Goal: Task Accomplishment & Management: Complete application form

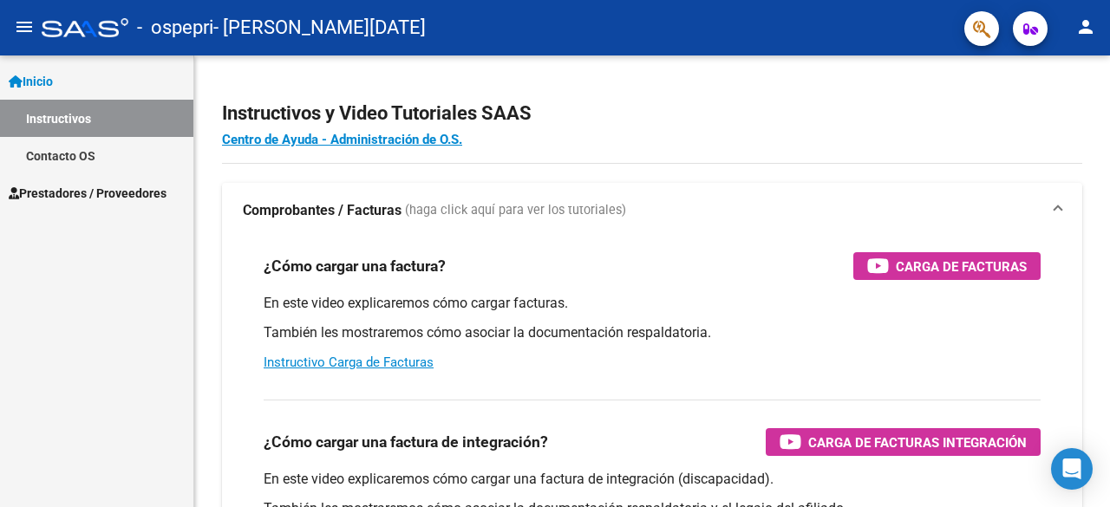
click at [153, 201] on span "Prestadores / Proveedores" at bounding box center [88, 193] width 158 height 19
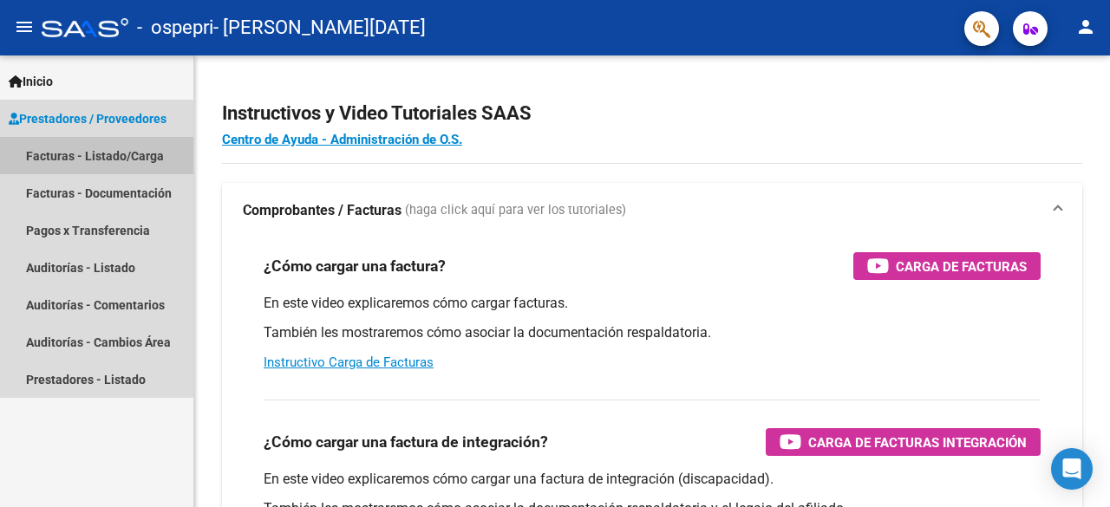
click at [146, 157] on link "Facturas - Listado/Carga" at bounding box center [96, 155] width 193 height 37
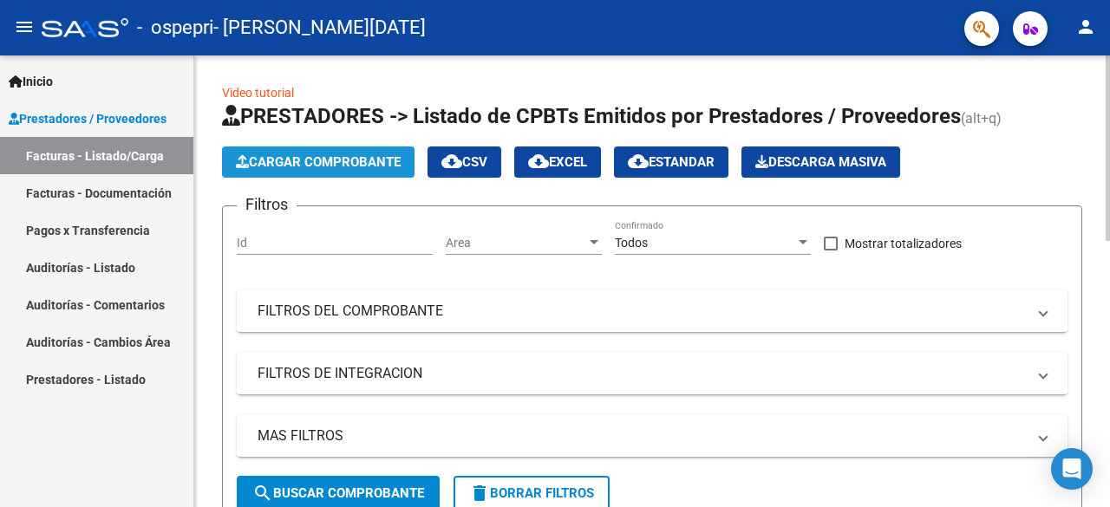
click at [309, 164] on span "Cargar Comprobante" at bounding box center [318, 162] width 165 height 16
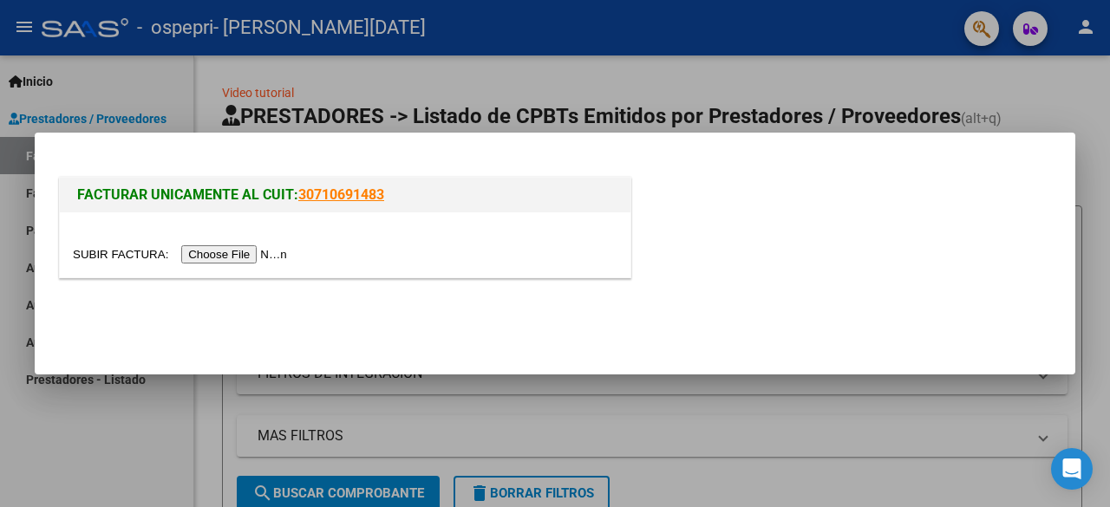
click at [252, 256] on input "file" at bounding box center [182, 254] width 219 height 18
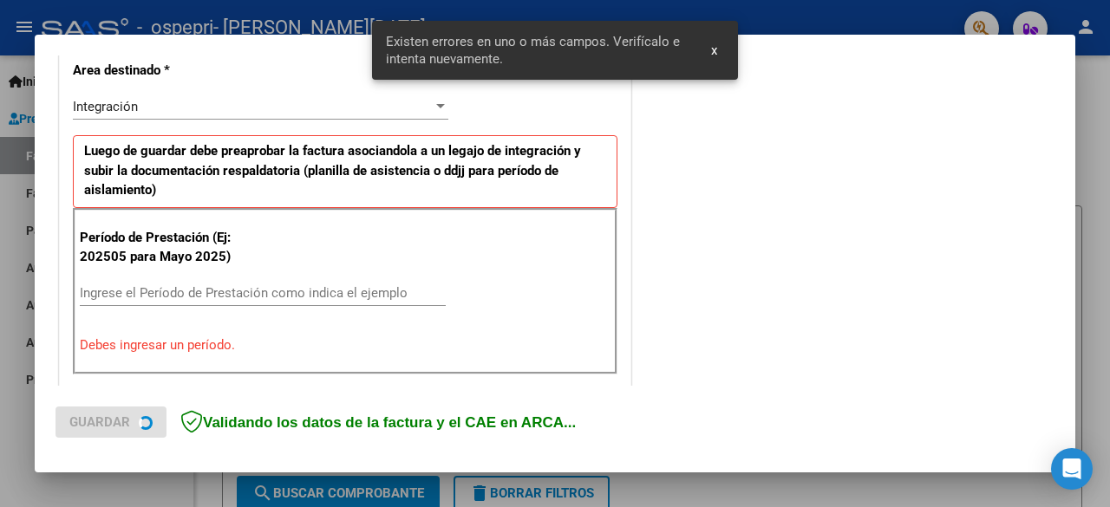
scroll to position [423, 0]
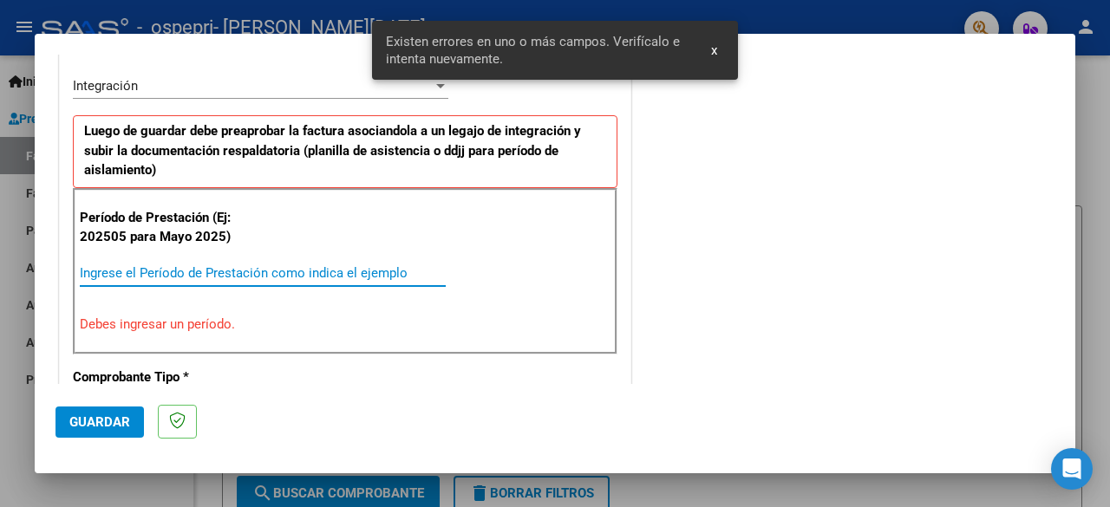
click at [199, 267] on input "Ingrese el Período de Prestación como indica el ejemplo" at bounding box center [263, 273] width 366 height 16
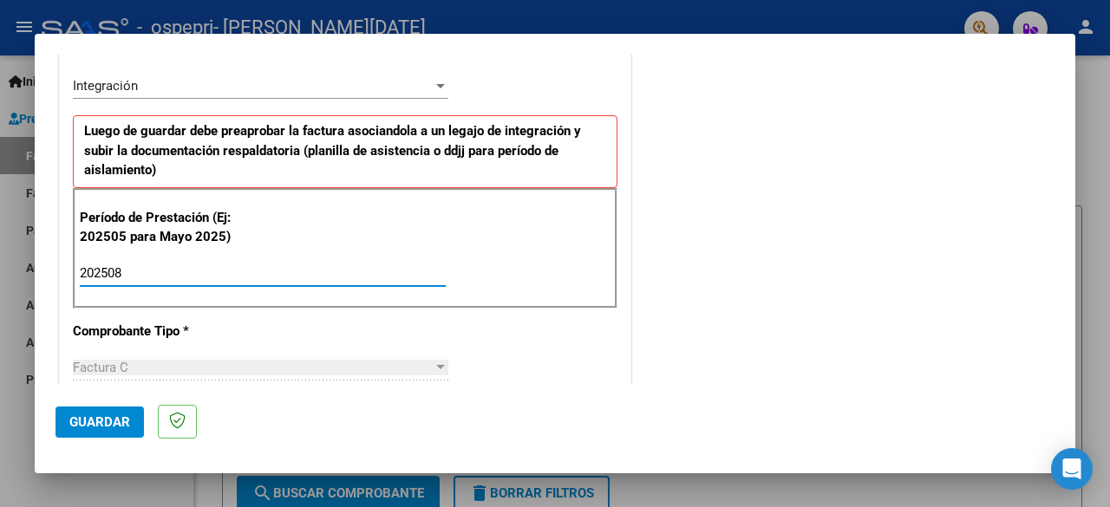
type input "202508"
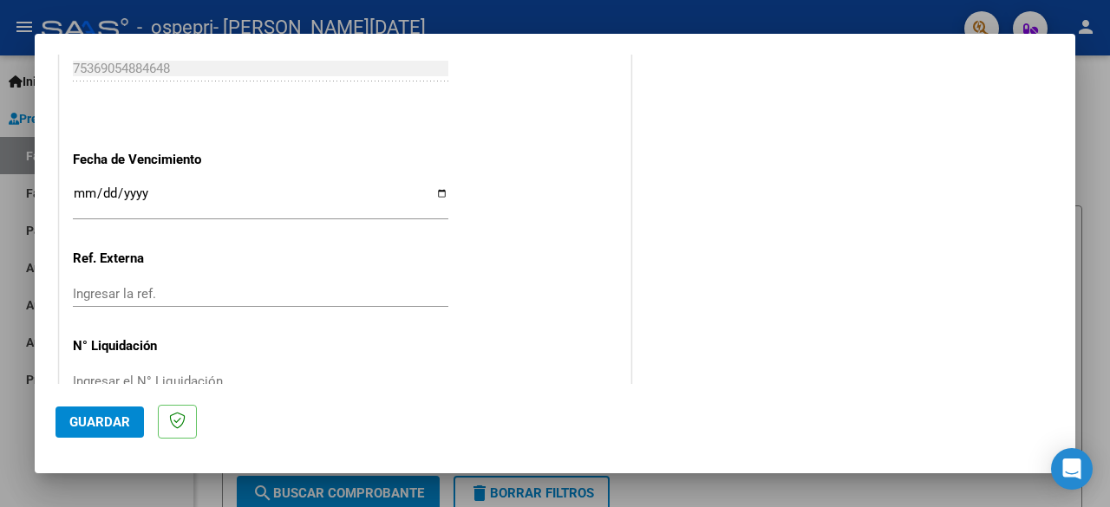
scroll to position [1231, 0]
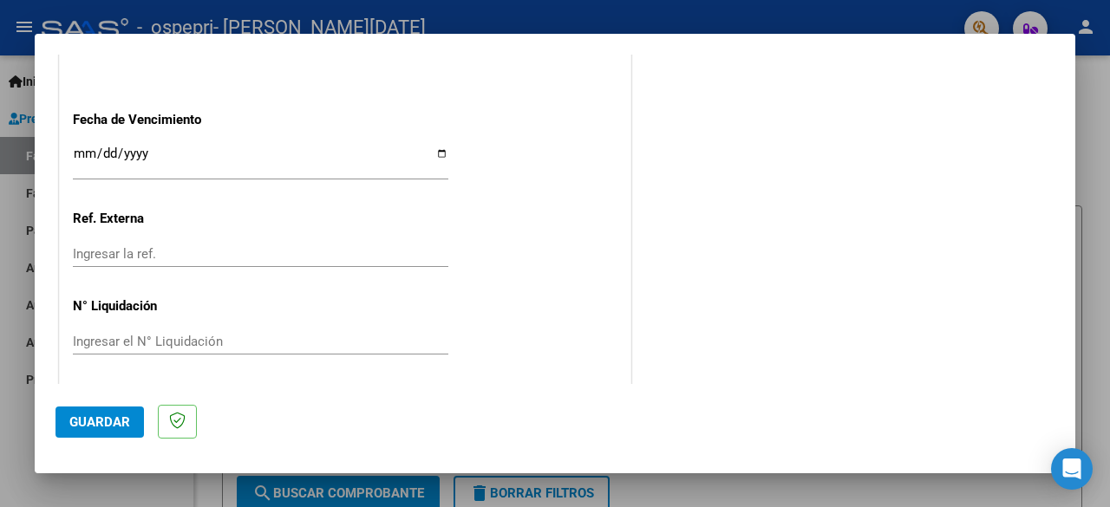
click at [438, 149] on input "Ingresar la fecha" at bounding box center [260, 161] width 375 height 28
type input "[DATE]"
click at [437, 153] on input "[DATE]" at bounding box center [260, 161] width 375 height 28
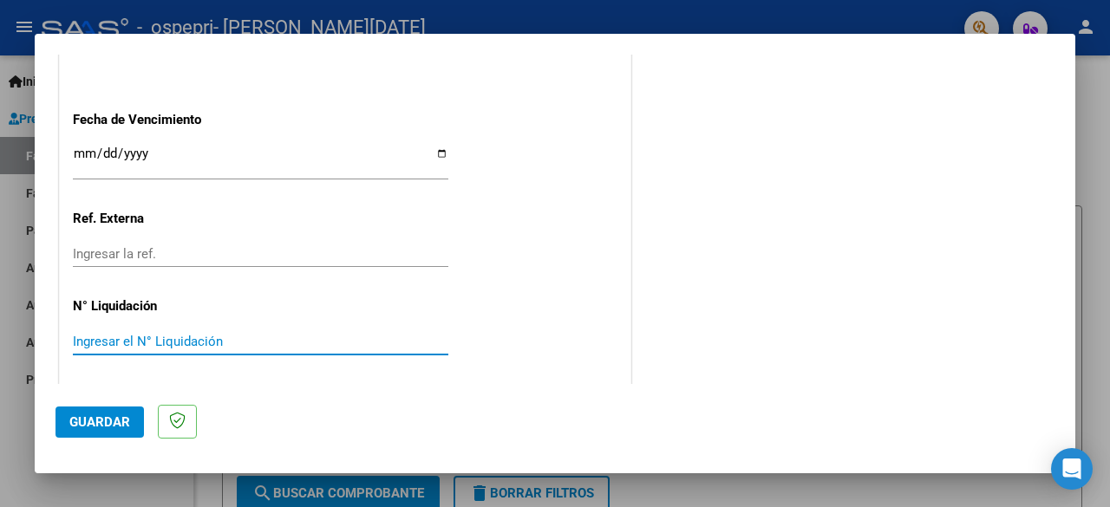
click at [166, 343] on input "Ingresar el N° Liquidación" at bounding box center [260, 342] width 375 height 16
type input "464"
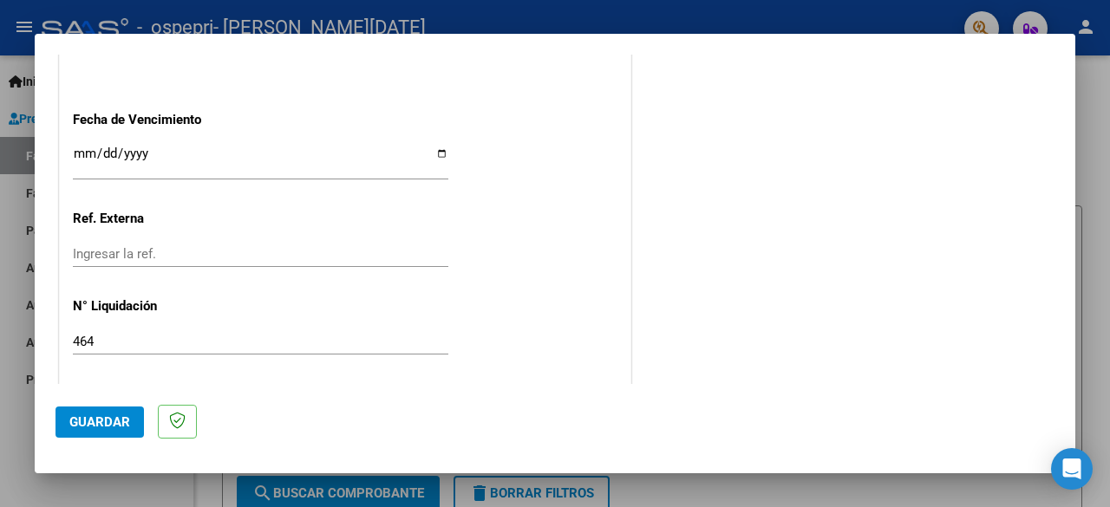
click at [98, 421] on span "Guardar" at bounding box center [99, 423] width 61 height 16
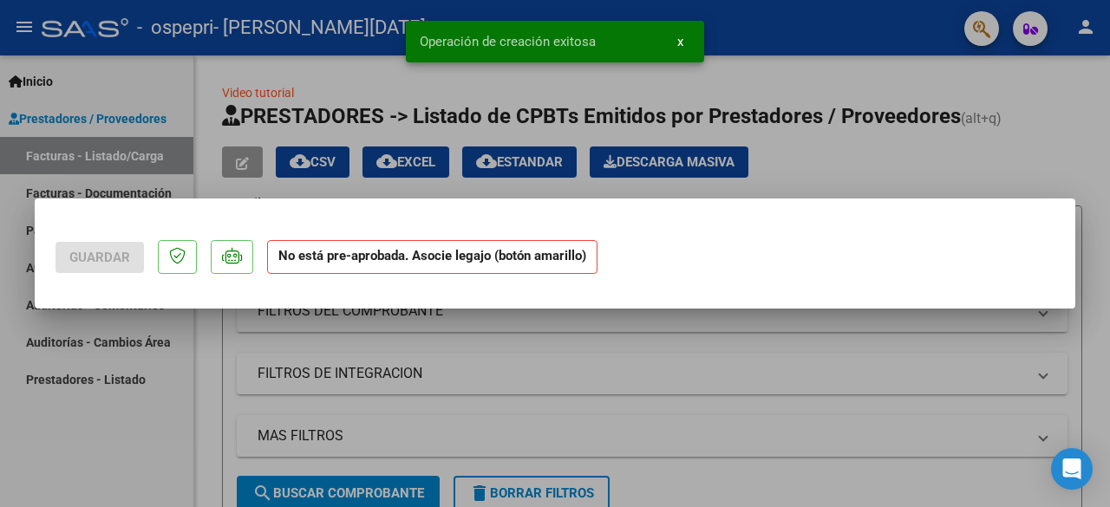
scroll to position [0, 0]
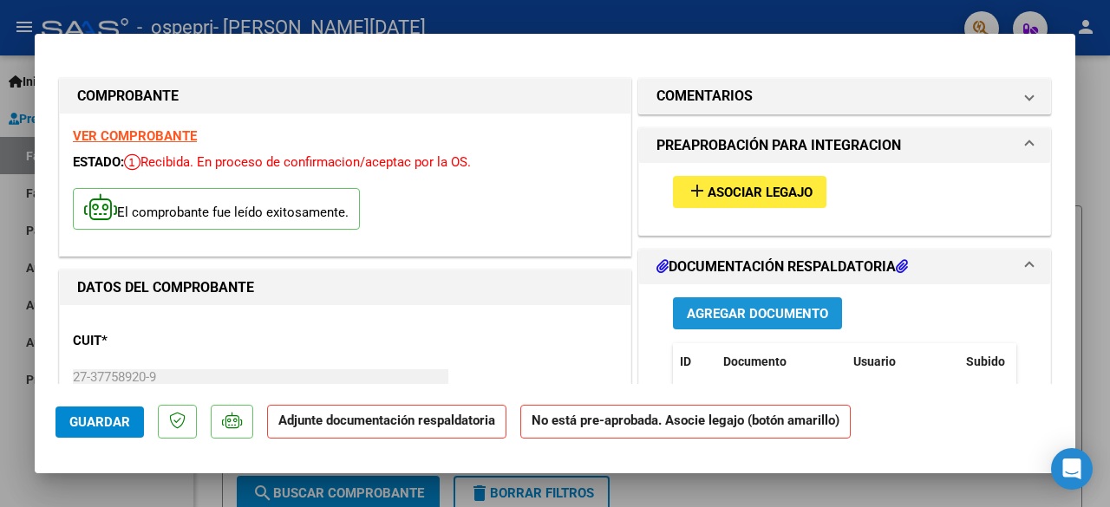
click at [815, 312] on span "Agregar Documento" at bounding box center [757, 314] width 141 height 16
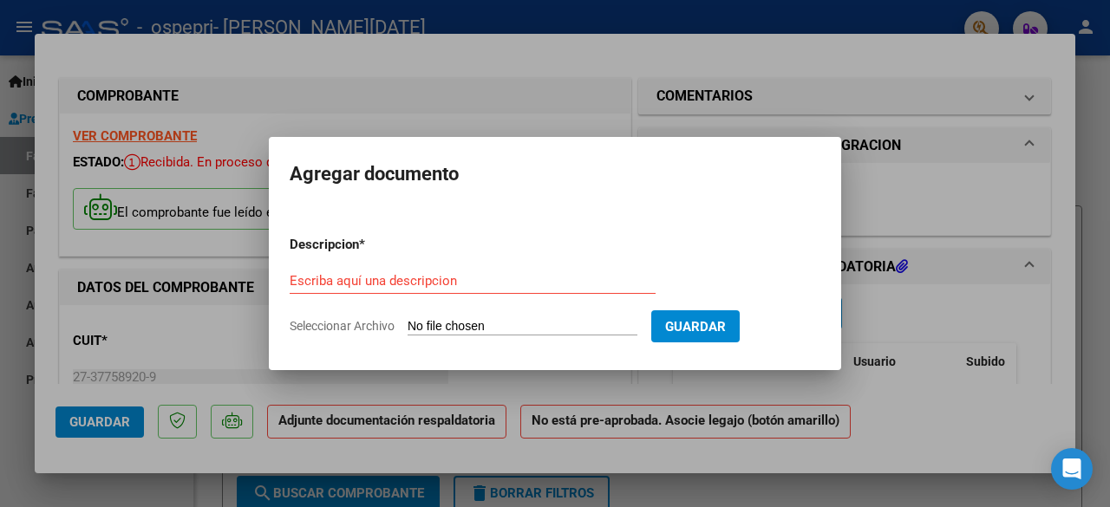
click at [493, 334] on input "Seleccionar Archivo" at bounding box center [523, 327] width 230 height 16
type input "C:\fakepath\Planilla de Asistencia Mensual- discapacidad [PERSON_NAME].pdf"
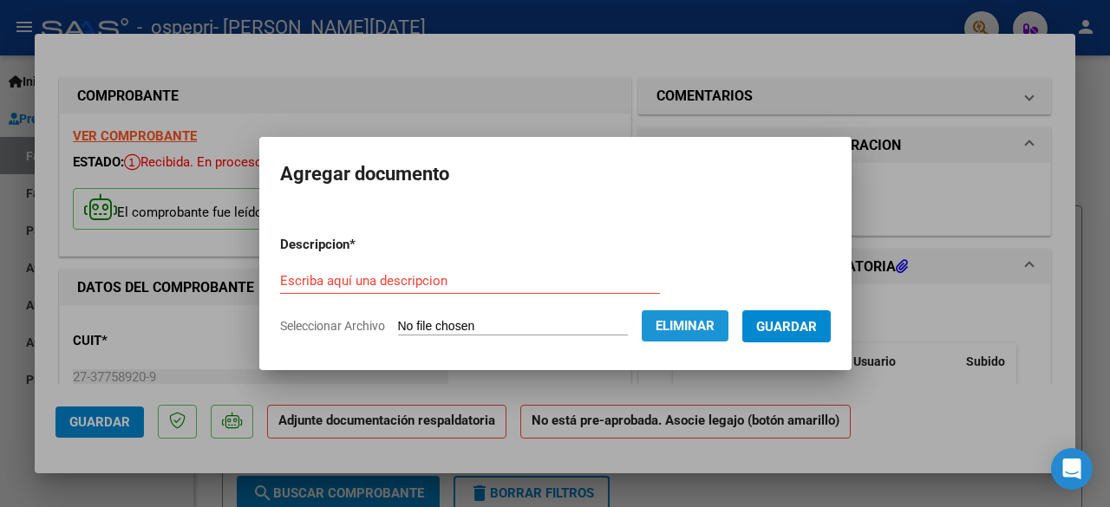
click at [702, 313] on button "Eliminar" at bounding box center [685, 325] width 87 height 31
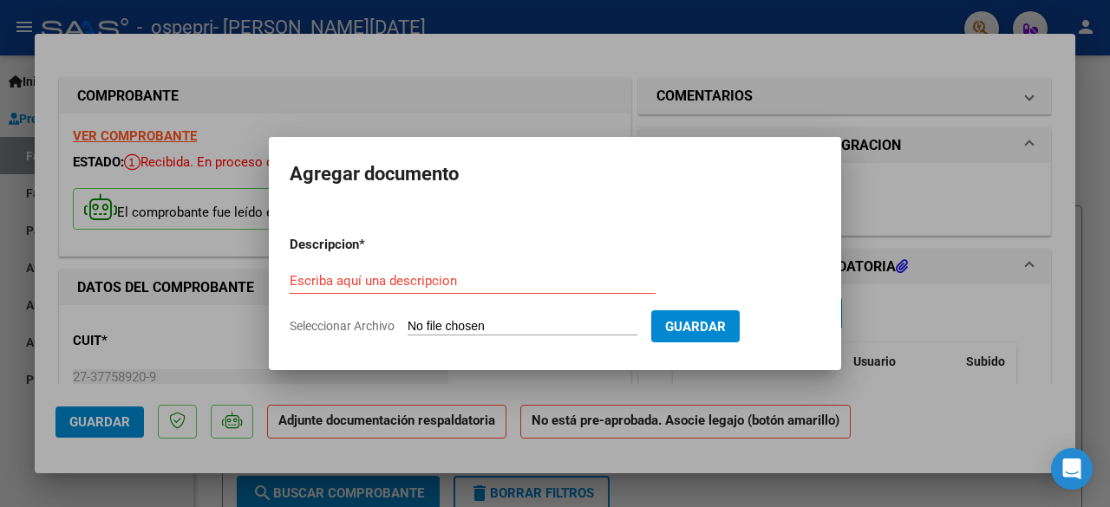
click at [488, 320] on input "Seleccionar Archivo" at bounding box center [523, 327] width 230 height 16
click at [567, 329] on input "Seleccionar Archivo" at bounding box center [523, 327] width 230 height 16
click at [550, 321] on input "Seleccionar Archivo" at bounding box center [523, 327] width 230 height 16
click at [1108, 115] on div at bounding box center [555, 253] width 1110 height 507
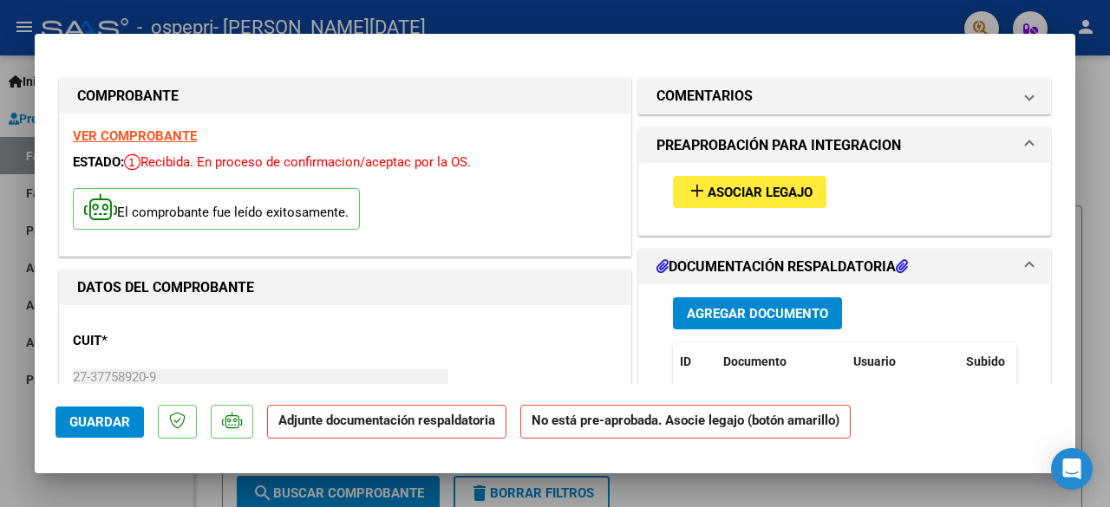
type input "$ 0,00"
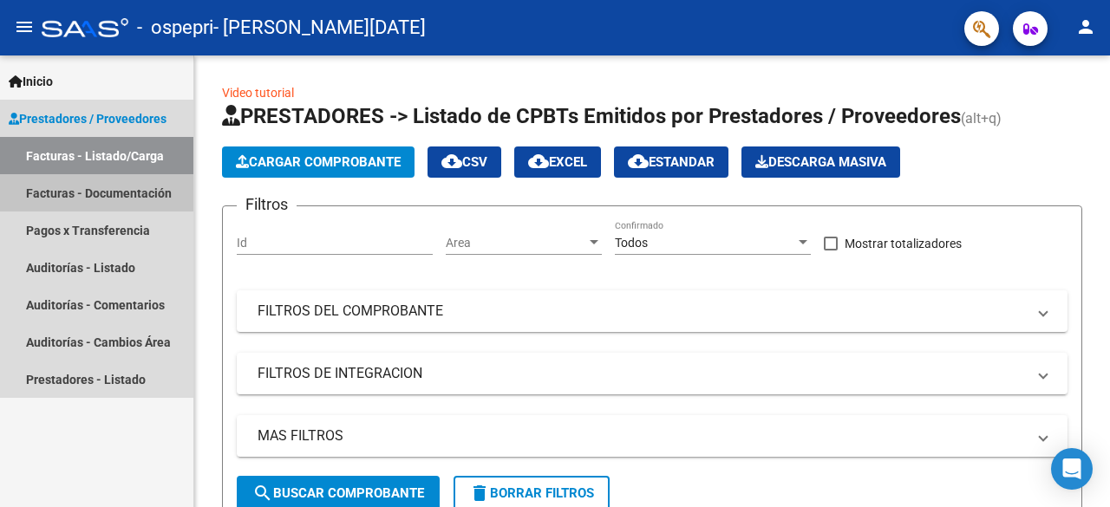
click at [92, 185] on link "Facturas - Documentación" at bounding box center [96, 192] width 193 height 37
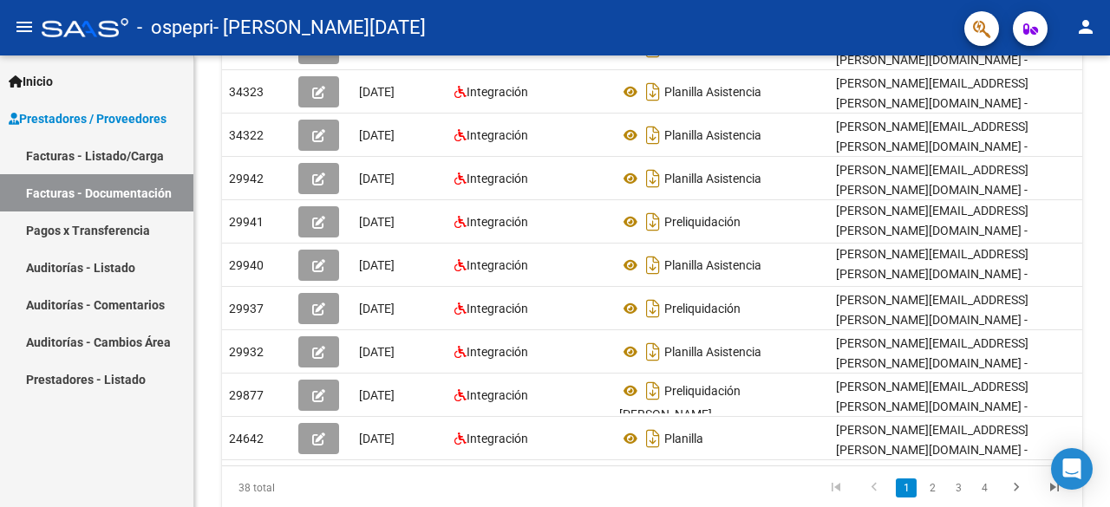
scroll to position [432, 0]
